Goal: Task Accomplishment & Management: Complete application form

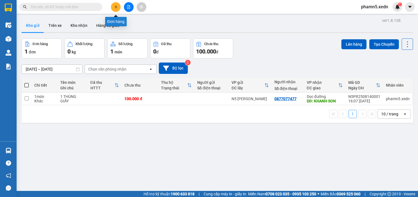
click at [115, 6] on icon "plus" at bounding box center [116, 7] width 4 height 4
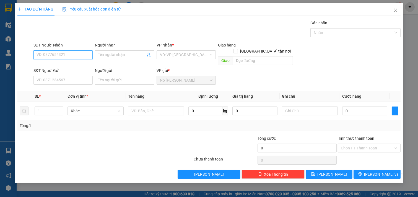
click at [59, 53] on input "SĐT Người Nhận" at bounding box center [64, 54] width 60 height 9
drag, startPoint x: 50, startPoint y: 55, endPoint x: 33, endPoint y: 55, distance: 17.4
click at [33, 55] on div "SĐT Người Nhận 2257 2257" at bounding box center [63, 54] width 62 height 25
type input "0325692257"
click at [105, 55] on input "Người nhận" at bounding box center [121, 55] width 47 height 6
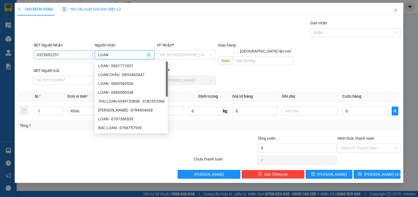
type input "LOAN"
click at [45, 52] on input "0325692257" at bounding box center [64, 54] width 60 height 9
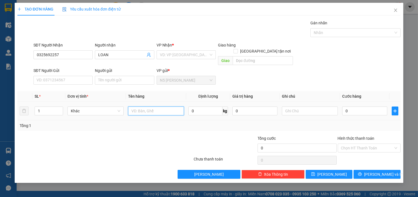
click at [160, 107] on input "text" at bounding box center [156, 111] width 56 height 9
type input "1 GIẤY"
click at [209, 53] on input "search" at bounding box center [184, 55] width 49 height 8
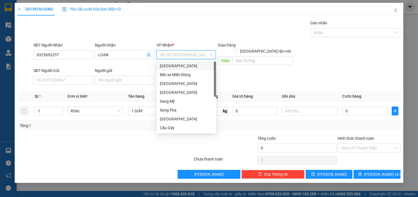
click at [193, 66] on div "[GEOGRAPHIC_DATA]" at bounding box center [186, 66] width 53 height 6
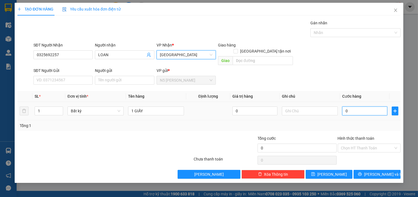
click at [356, 107] on input "0" at bounding box center [365, 111] width 45 height 9
type input "4"
type input "40"
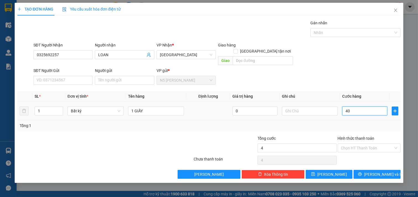
type input "40"
click at [354, 144] on input "Hình thức thanh toán" at bounding box center [367, 148] width 53 height 8
type input "40.000"
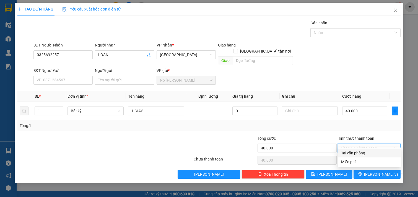
click at [361, 153] on div "Tại văn phòng" at bounding box center [369, 153] width 56 height 6
type input "0"
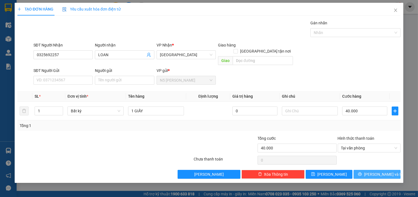
click at [371, 170] on button "[PERSON_NAME] và In" at bounding box center [377, 174] width 47 height 9
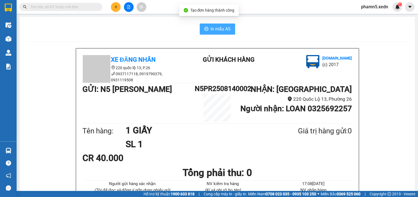
click at [205, 27] on icon "printer" at bounding box center [206, 29] width 4 height 4
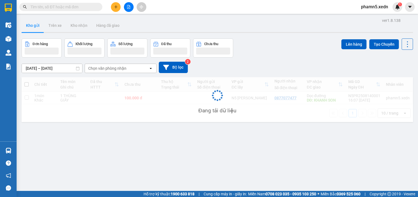
click at [219, 29] on div "Kho gửi Trên xe Kho nhận Hàng đã giao" at bounding box center [218, 26] width 392 height 15
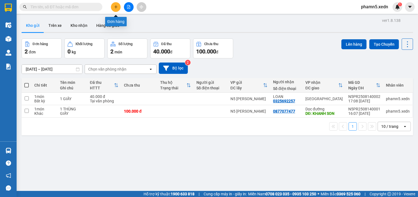
click at [117, 7] on icon "plus" at bounding box center [115, 7] width 3 height 0
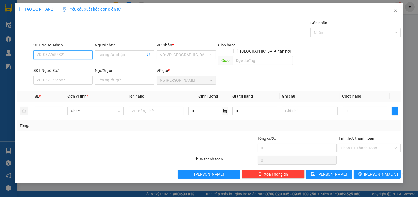
click at [78, 53] on input "SĐT Người Nhận" at bounding box center [64, 54] width 60 height 9
click at [83, 54] on input "SĐT Người Nhận" at bounding box center [64, 54] width 60 height 9
click at [49, 65] on div "0973208795 - TÂM" at bounding box center [63, 66] width 53 height 6
type input "0973208795"
type input "TÂM"
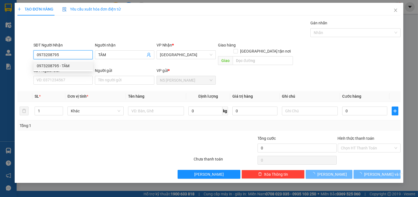
type input "50.000"
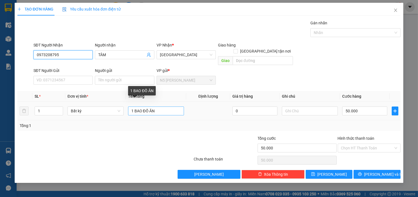
type input "0973208795"
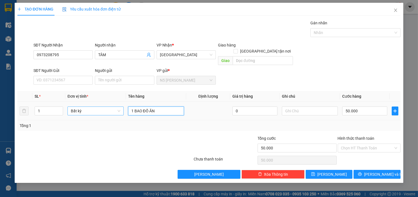
drag, startPoint x: 158, startPoint y: 103, endPoint x: 118, endPoint y: 105, distance: 40.2
click at [118, 105] on tr "1 Bất kỳ 1 BAO ĐỒ ĂN 0 50.000" at bounding box center [209, 111] width 384 height 19
type input "1 THÙNG GIẤY"
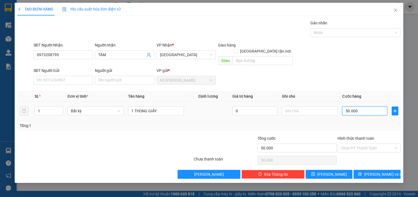
click at [374, 107] on input "50.000" at bounding box center [365, 111] width 45 height 9
type input "4"
type input "40"
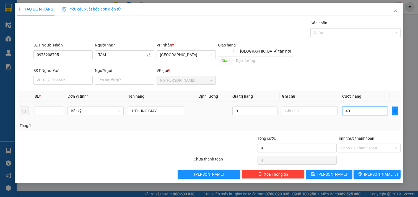
type input "40"
click at [383, 144] on input "Hình thức thanh toán" at bounding box center [367, 148] width 53 height 8
type input "40.000"
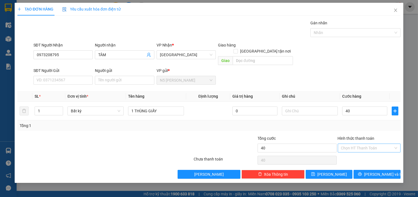
type input "40.000"
click at [363, 153] on div "Tại văn phòng" at bounding box center [369, 153] width 56 height 6
type input "0"
click at [372, 170] on button "[PERSON_NAME] và In" at bounding box center [377, 174] width 47 height 9
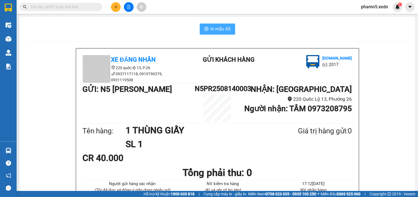
click at [220, 26] on span "In mẫu A5" at bounding box center [221, 28] width 20 height 7
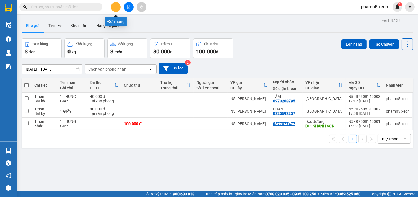
click at [116, 6] on icon "plus" at bounding box center [116, 6] width 0 height 3
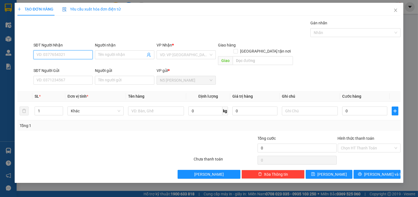
click at [56, 56] on input "SĐT Người Nhận" at bounding box center [64, 54] width 60 height 9
click at [56, 66] on div "0978385819 - [PERSON_NAME]" at bounding box center [64, 66] width 55 height 6
type input "0978385819"
type input "THANH TRÂM"
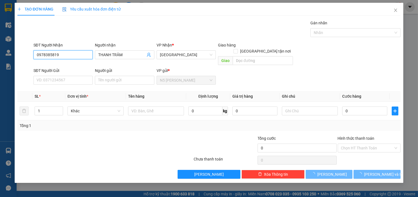
type input "40.000"
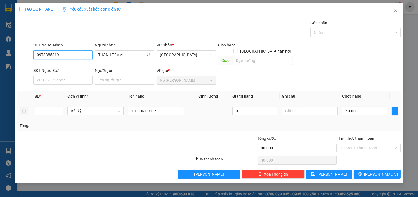
type input "0978385819"
click at [368, 107] on input "40.000" at bounding box center [365, 111] width 45 height 9
type input "6"
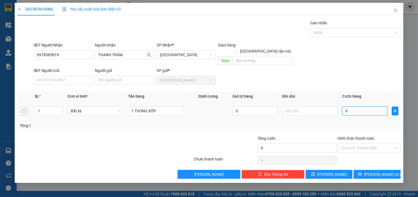
type input "60"
type input "600"
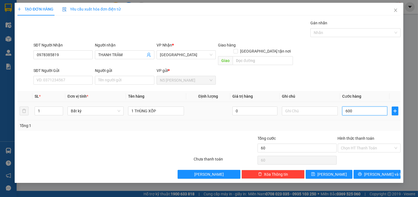
type input "600"
type input "6.000"
type input "60.000"
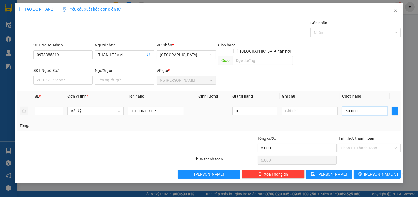
type input "60.000"
click at [372, 144] on input "Hình thức thanh toán" at bounding box center [367, 148] width 53 height 8
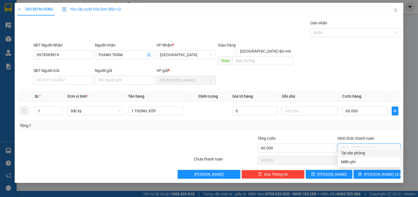
click at [373, 156] on div "Tại văn phòng" at bounding box center [369, 153] width 56 height 6
type input "0"
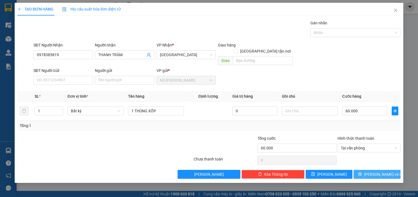
click at [374, 171] on span "[PERSON_NAME] và In" at bounding box center [383, 174] width 39 height 6
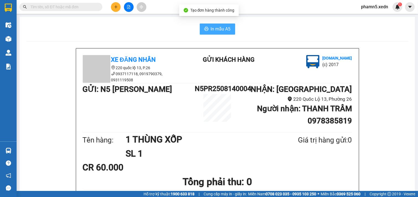
click at [222, 30] on span "In mẫu A5" at bounding box center [221, 28] width 20 height 7
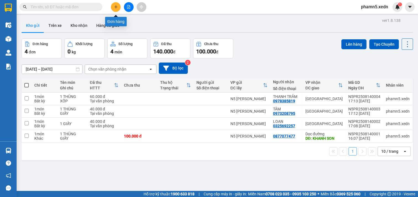
click at [118, 5] on icon "plus" at bounding box center [116, 7] width 4 height 4
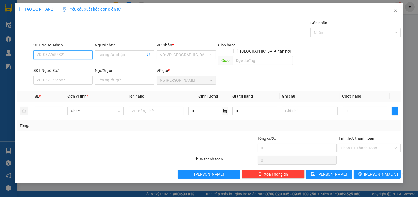
click at [57, 53] on input "SĐT Người Nhận" at bounding box center [64, 54] width 60 height 9
click at [56, 67] on div "0868947923 - [PERSON_NAME]" at bounding box center [64, 66] width 55 height 6
type input "0868947923"
type input "CÔ [PERSON_NAME]"
type input "ĐẠI HỌC NÔNG LẬM"
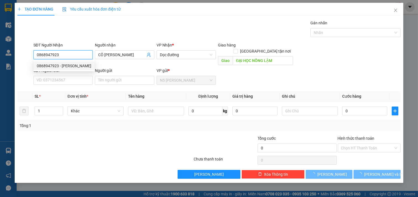
type input "50.000"
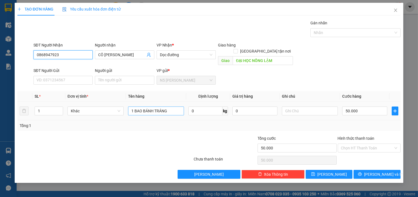
type input "0868947923"
click at [176, 107] on input "1 BAO BÁNH TRÁNG" at bounding box center [156, 111] width 56 height 9
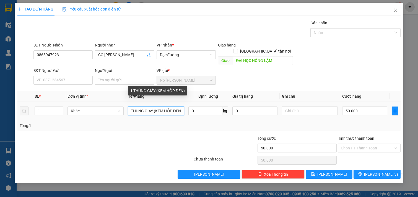
scroll to position [0, 5]
type input "1 THÙNG GIẤY (KÈM HỘP ĐEN)"
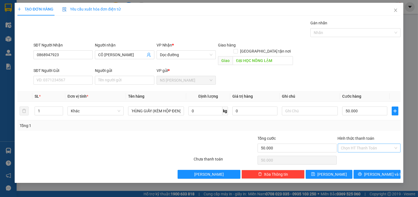
click at [377, 144] on input "Hình thức thanh toán" at bounding box center [367, 148] width 53 height 8
click at [362, 155] on div "Tại văn phòng" at bounding box center [369, 153] width 56 height 6
type input "0"
click at [362, 172] on icon "printer" at bounding box center [360, 174] width 4 height 4
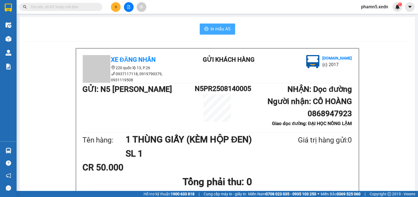
click at [223, 27] on span "In mẫu A5" at bounding box center [221, 28] width 20 height 7
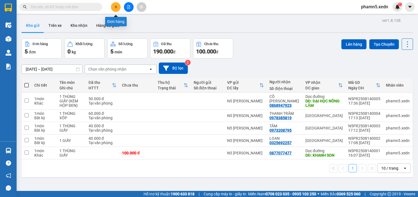
click at [117, 6] on icon "plus" at bounding box center [116, 7] width 4 height 4
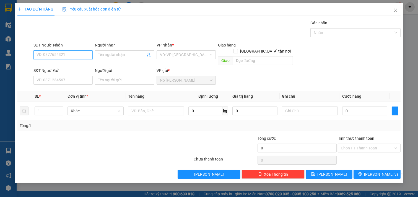
click at [45, 56] on input "SĐT Người Nhận" at bounding box center [64, 54] width 60 height 9
click at [49, 65] on div "0344738535 - [PERSON_NAME]" at bounding box center [64, 66] width 55 height 6
type input "0344738535"
type input "THẢO TIÊN"
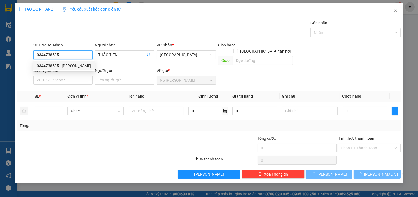
type input "40.000"
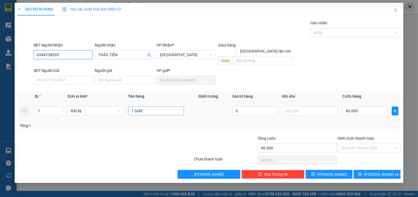
type input "0344738535"
click at [155, 107] on input "1 GIẤY" at bounding box center [156, 111] width 56 height 9
type input "1 XỐP"
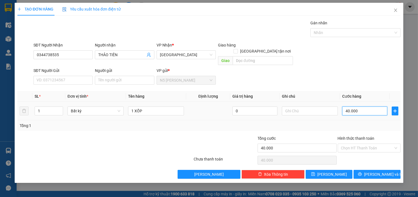
click at [370, 107] on input "40.000" at bounding box center [365, 111] width 45 height 9
type input "5"
type input "50"
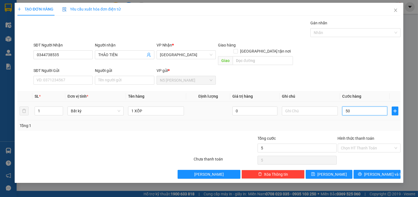
type input "50"
click at [370, 144] on input "Hình thức thanh toán" at bounding box center [367, 148] width 53 height 8
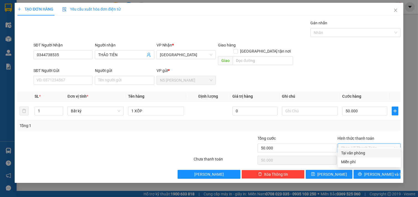
click at [365, 153] on div "Tại văn phòng" at bounding box center [369, 153] width 56 height 6
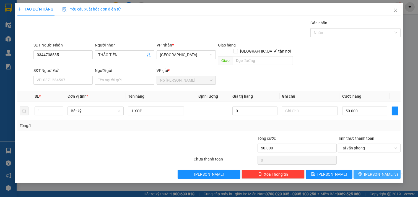
click at [366, 170] on button "[PERSON_NAME] và In" at bounding box center [377, 174] width 47 height 9
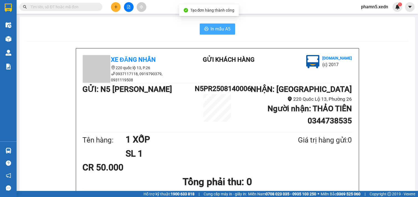
click at [211, 25] on button "In mẫu A5" at bounding box center [217, 29] width 35 height 11
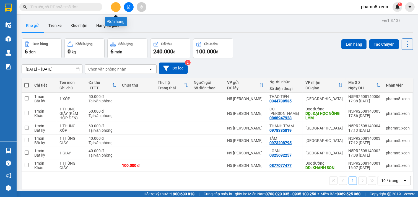
click at [115, 7] on icon "plus" at bounding box center [116, 7] width 4 height 4
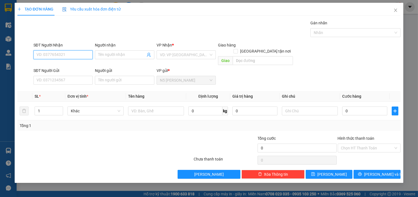
click at [68, 56] on input "SĐT Người Nhận" at bounding box center [64, 54] width 60 height 9
click at [57, 65] on div "0396345433 - [PERSON_NAME]" at bounding box center [64, 66] width 55 height 6
type input "0396345433"
type input "THU HÀ"
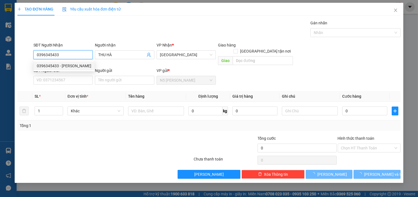
type input "30.000"
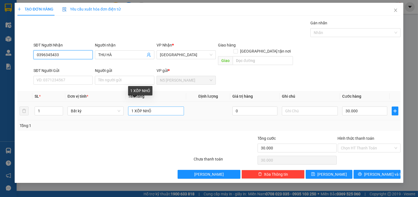
type input "0396345433"
click at [160, 107] on input "1 XỐP NHỎ" at bounding box center [156, 111] width 56 height 9
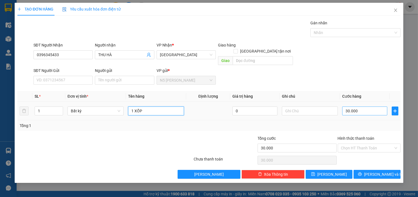
type input "1 XỐP"
click at [372, 107] on input "30.000" at bounding box center [365, 111] width 45 height 9
type input "5"
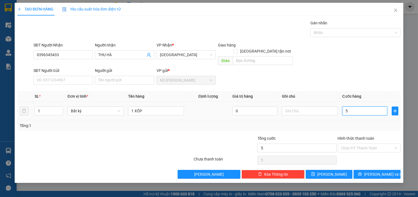
type input "50"
type input "500"
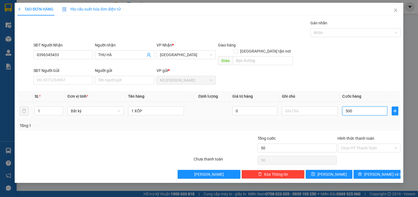
type input "500"
type input "5.000"
type input "50.000"
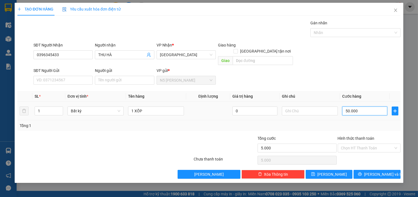
type input "50.000"
click at [364, 144] on input "Hình thức thanh toán" at bounding box center [367, 148] width 53 height 8
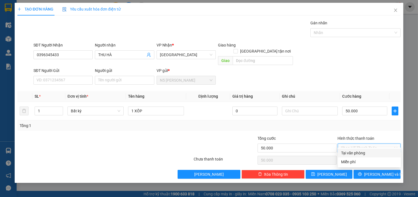
click at [362, 153] on div "Tại văn phòng" at bounding box center [369, 153] width 56 height 6
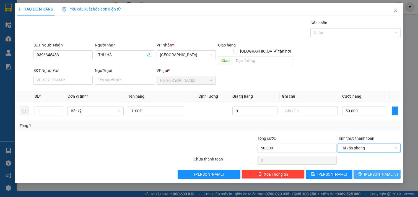
click at [362, 172] on icon "printer" at bounding box center [360, 174] width 4 height 4
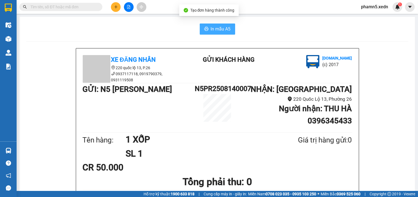
click at [217, 27] on span "In mẫu A5" at bounding box center [221, 28] width 20 height 7
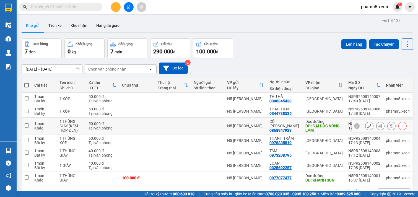
click at [368, 125] on icon at bounding box center [370, 126] width 4 height 4
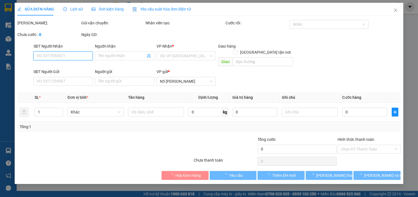
type input "0868947923"
type input "CÔ [PERSON_NAME]"
type input "ĐẠI HỌC NÔNG LẬM"
type input "50.000"
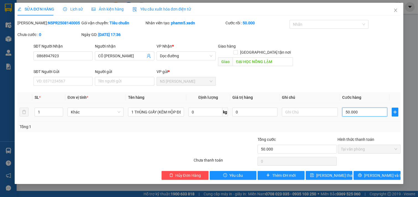
click at [365, 108] on input "50.000" at bounding box center [365, 112] width 45 height 9
type input "7"
type input "70"
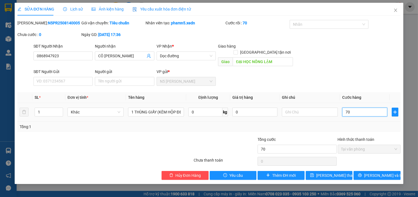
type input "700"
type input "7.000"
type input "70.000"
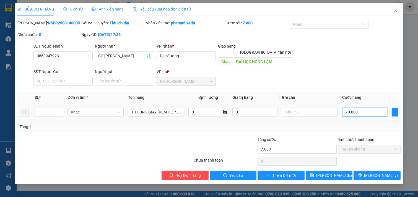
type input "70.000"
click at [333, 173] on span "[PERSON_NAME] thay đổi" at bounding box center [339, 176] width 44 height 6
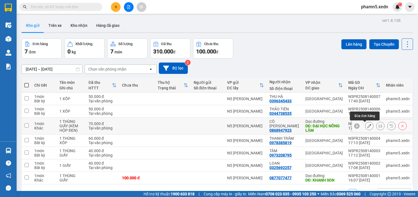
click at [368, 126] on icon at bounding box center [370, 126] width 4 height 4
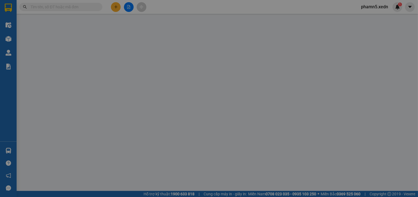
type input "0868947923"
type input "CÔ [PERSON_NAME]"
type input "ĐẠI HỌC NÔNG LẬM"
type input "70.000"
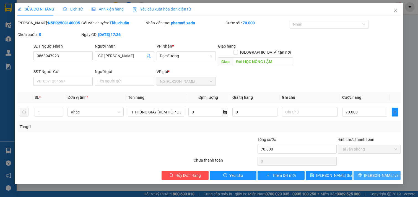
click at [381, 173] on span "[PERSON_NAME] và In" at bounding box center [383, 176] width 39 height 6
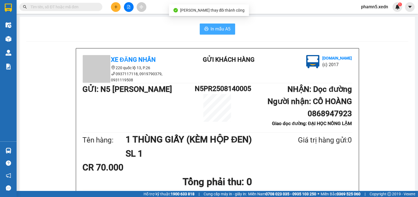
click at [216, 29] on span "In mẫu A5" at bounding box center [221, 28] width 20 height 7
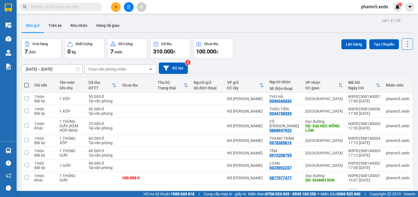
click at [266, 24] on div "Kho gửi Trên xe Kho nhận Hàng đã giao" at bounding box center [218, 26] width 392 height 15
click at [115, 6] on icon "plus" at bounding box center [116, 7] width 4 height 4
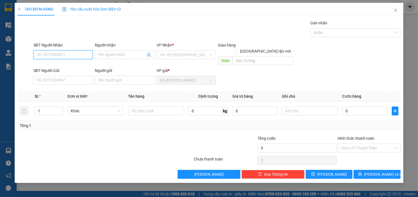
click at [40, 52] on input "SĐT Người Nhận" at bounding box center [64, 54] width 60 height 9
click at [53, 77] on div "0934033639 - HOÀNG" at bounding box center [63, 75] width 53 height 6
type input "0934033639"
type input "HOÀNG"
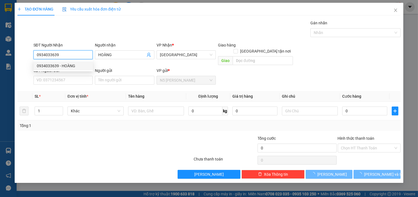
type input "70.000"
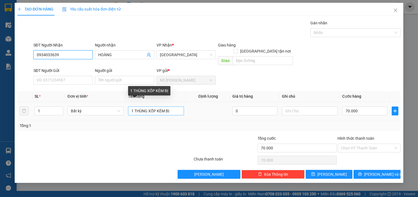
type input "0934033639"
click at [149, 107] on input "1 THÙNG XỐP KÈM BỊ" at bounding box center [156, 111] width 56 height 9
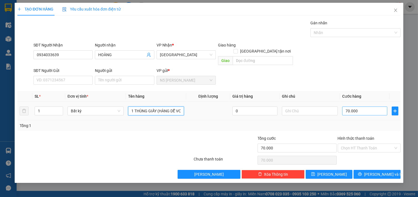
type input "1 THÙNG GIẤY (HÀNG DỄ VƠ"
click at [379, 107] on input "70.000" at bounding box center [365, 111] width 45 height 9
type input "4"
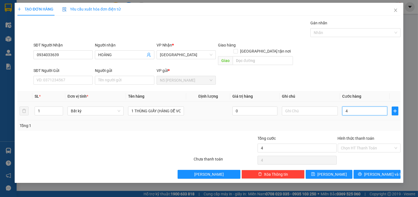
type input "40"
type input "400"
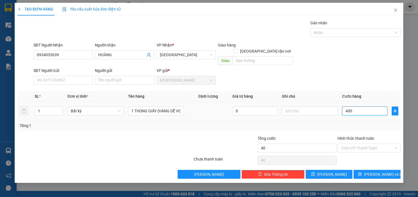
type input "400"
type input "4.000"
type input "40.000"
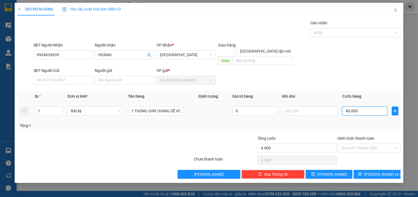
type input "40.000"
click at [370, 144] on input "Hình thức thanh toán" at bounding box center [367, 148] width 53 height 8
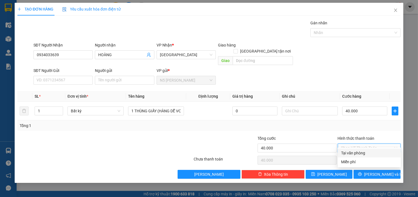
click at [366, 152] on div "Tại văn phòng" at bounding box center [369, 153] width 56 height 6
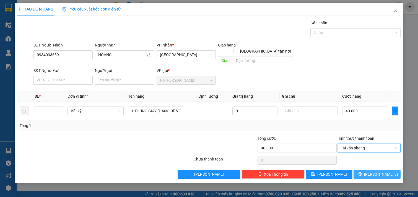
click at [362, 173] on icon "printer" at bounding box center [361, 175] width 4 height 4
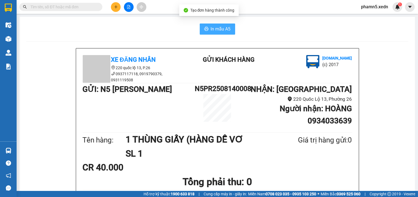
click at [218, 30] on span "In mẫu A5" at bounding box center [221, 28] width 20 height 7
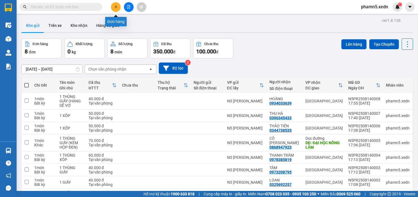
click at [115, 6] on icon "plus" at bounding box center [116, 7] width 4 height 4
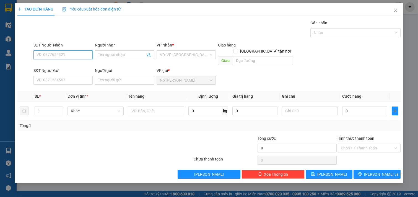
click at [75, 55] on input "SĐT Người Nhận" at bounding box center [64, 54] width 60 height 9
click at [49, 56] on input "SĐT Người Nhận" at bounding box center [64, 54] width 60 height 9
type input "0912171998"
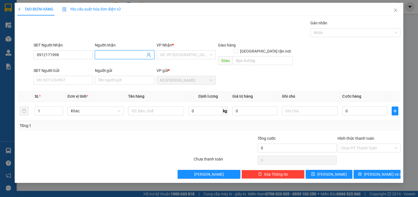
click at [133, 55] on input "Người nhận" at bounding box center [121, 55] width 47 height 6
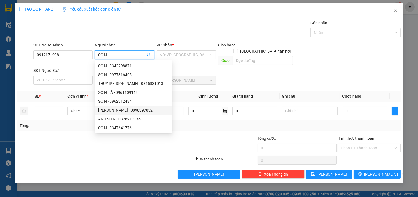
type input "SƠN"
click at [196, 135] on div at bounding box center [225, 144] width 64 height 19
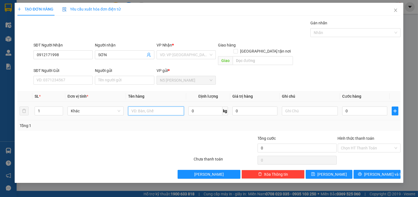
click at [174, 107] on input "text" at bounding box center [156, 111] width 56 height 9
click at [212, 54] on div "VD: VP [GEOGRAPHIC_DATA]" at bounding box center [187, 54] width 60 height 9
type input "1 XỐP NHỎ"
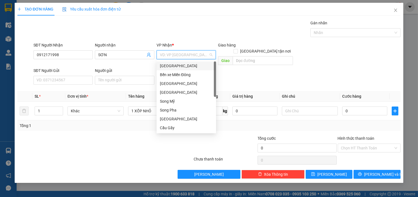
click at [199, 66] on div "[GEOGRAPHIC_DATA]" at bounding box center [186, 66] width 53 height 6
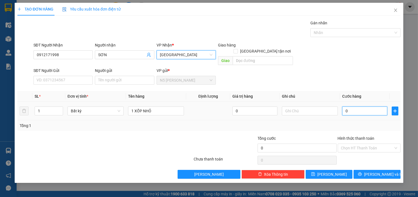
click at [349, 107] on input "0" at bounding box center [365, 111] width 45 height 9
type input "5"
type input "50"
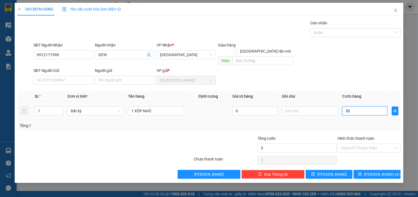
type input "50"
click at [364, 144] on input "Hình thức thanh toán" at bounding box center [367, 148] width 53 height 8
type input "50.000"
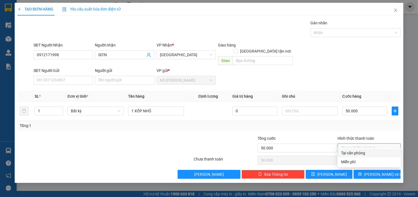
click at [364, 153] on div "Tại văn phòng" at bounding box center [369, 153] width 56 height 6
type input "0"
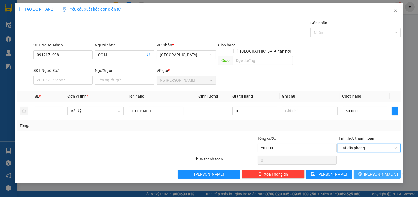
click at [362, 173] on icon "printer" at bounding box center [361, 175] width 4 height 4
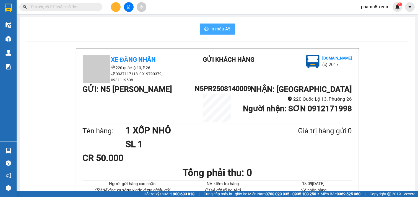
click at [216, 28] on span "In mẫu A5" at bounding box center [221, 28] width 20 height 7
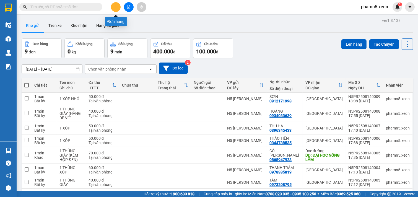
click at [116, 8] on icon "plus" at bounding box center [116, 6] width 0 height 3
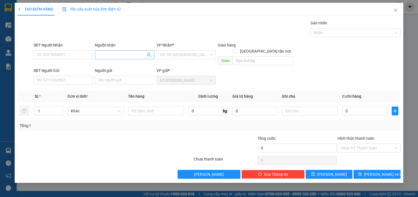
click at [112, 53] on input "Người nhận" at bounding box center [121, 55] width 47 height 6
type input "KU LẬM"
click at [151, 107] on input "text" at bounding box center [156, 111] width 56 height 9
type input "1 XỐP NHỎ"
click at [207, 51] on input "search" at bounding box center [184, 55] width 49 height 8
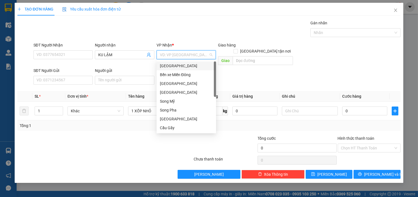
click at [193, 66] on div "[GEOGRAPHIC_DATA]" at bounding box center [186, 66] width 53 height 6
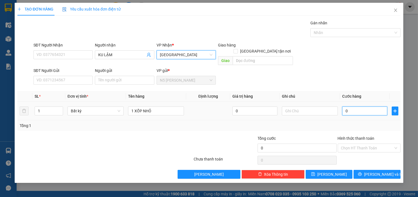
click at [358, 108] on input "0" at bounding box center [365, 111] width 45 height 9
type input "7"
type input "70"
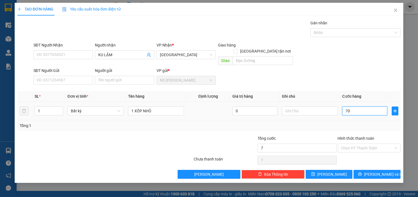
type input "70"
type input "700"
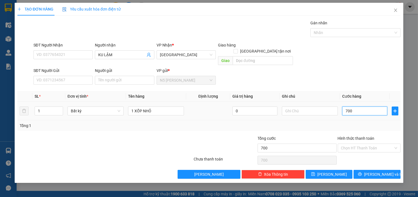
type input "7.000"
type input "70.000"
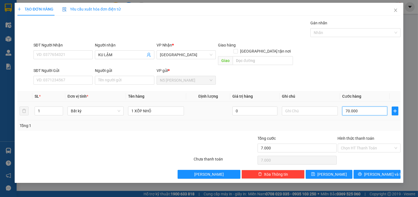
type input "70.000"
click at [362, 173] on icon "printer" at bounding box center [361, 175] width 4 height 4
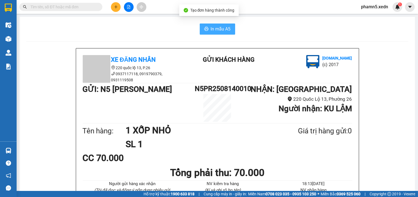
click at [223, 32] on span "In mẫu A5" at bounding box center [221, 28] width 20 height 7
